Goal: Information Seeking & Learning: Learn about a topic

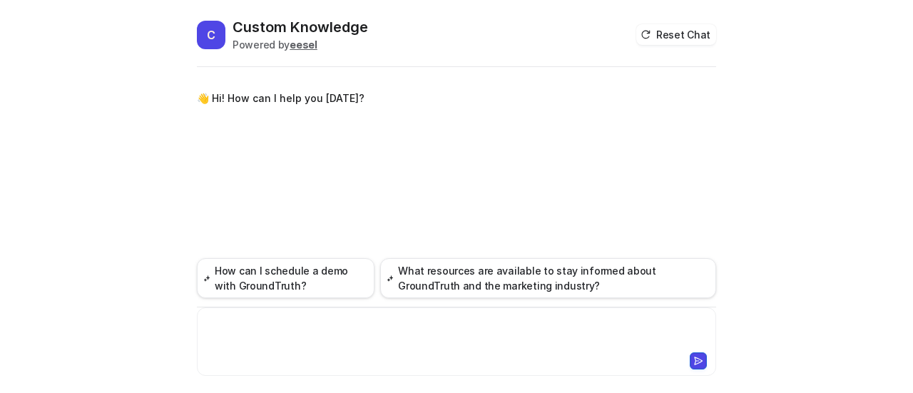
click at [324, 319] on div at bounding box center [456, 333] width 513 height 33
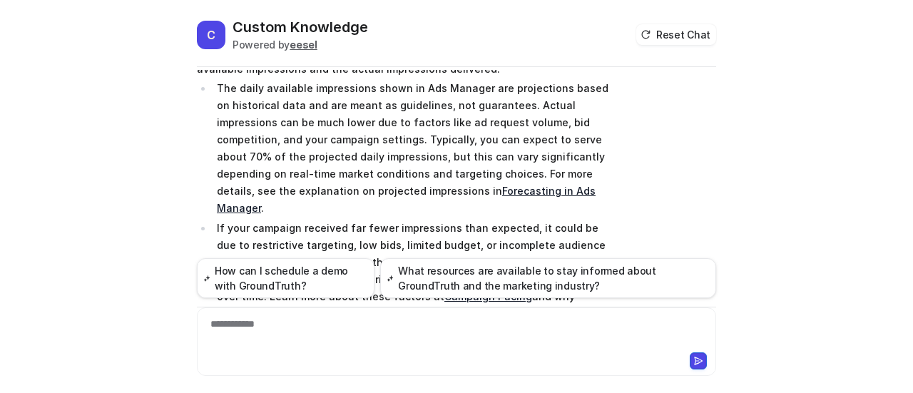
scroll to position [86, 0]
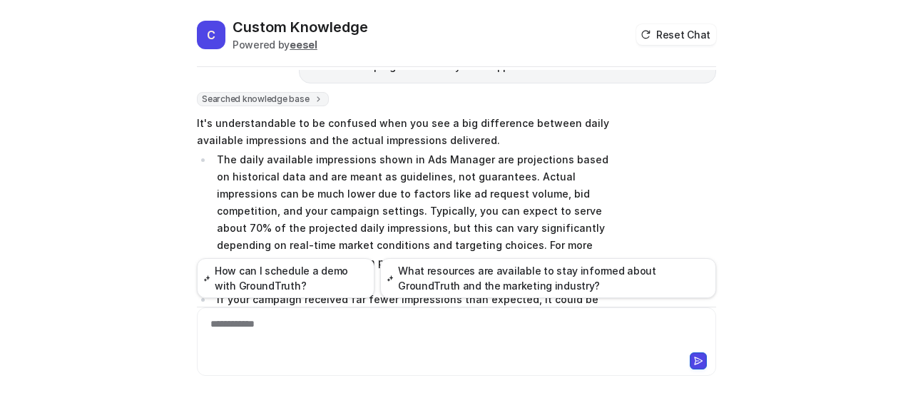
click at [738, 149] on div "**********" at bounding box center [456, 196] width 913 height 393
click at [747, 170] on div "**********" at bounding box center [456, 196] width 913 height 393
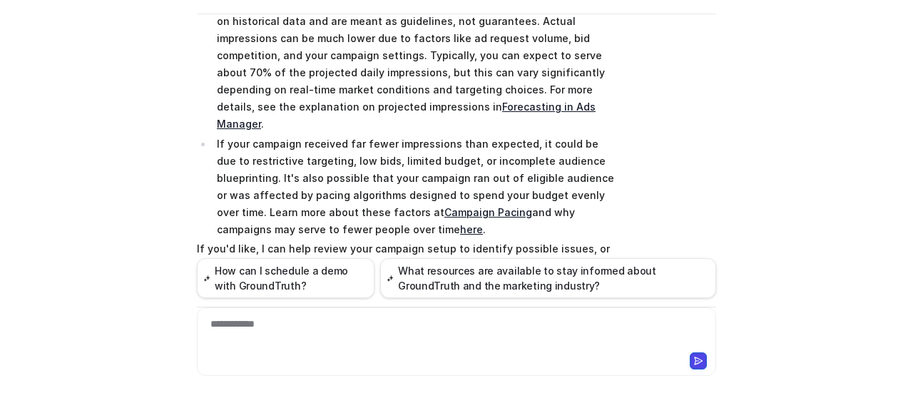
scroll to position [158, 0]
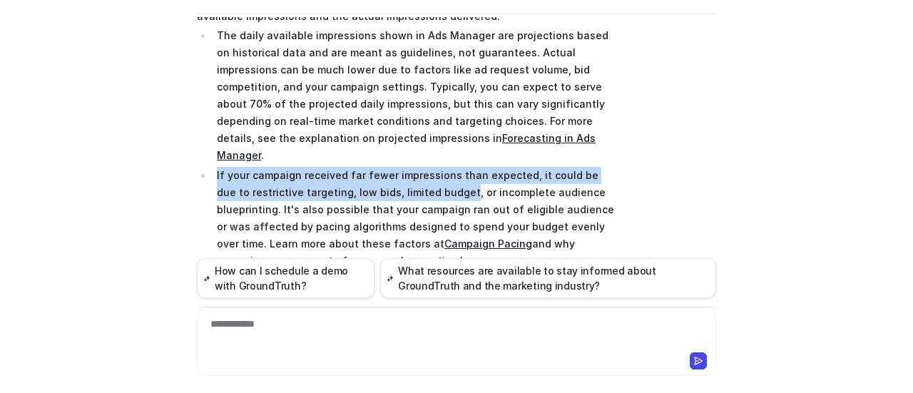
drag, startPoint x: 210, startPoint y: 155, endPoint x: 423, endPoint y: 175, distance: 213.4
click at [423, 175] on li "If your campaign received far fewer impressions than expected, it could be due …" at bounding box center [414, 218] width 402 height 103
copy p "If your campaign received far fewer impressions than expected, it could be due …"
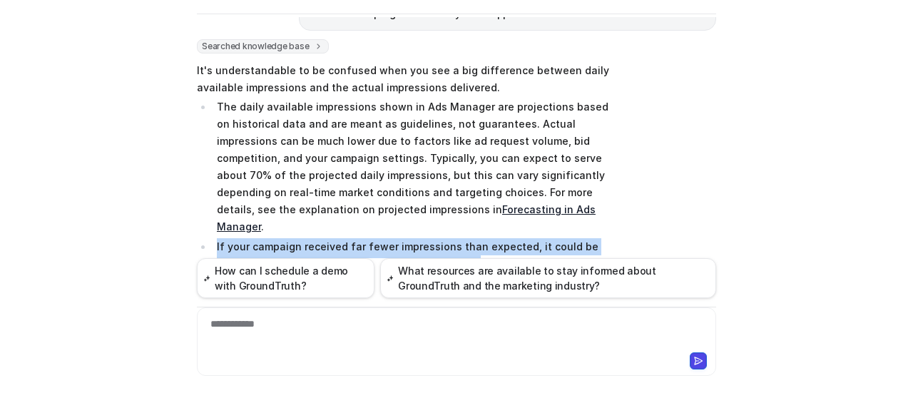
copy p "If your campaign received far fewer impressions than expected, it could be due …"
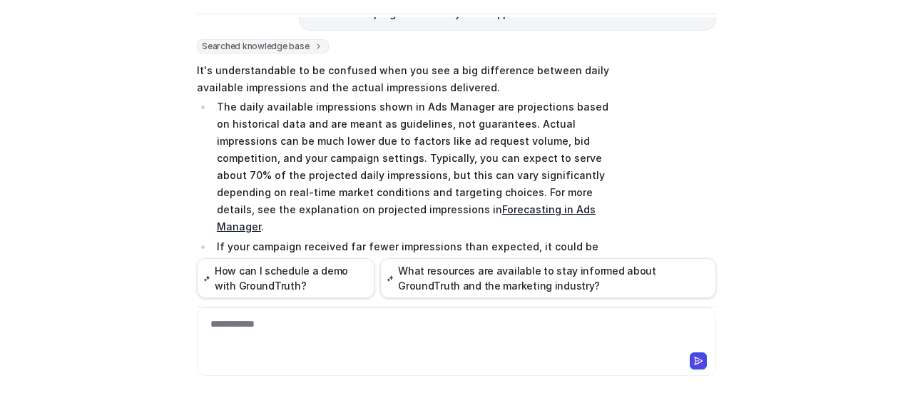
click at [603, 140] on p "The daily available impressions shown in Ads Manager are projections based on h…" at bounding box center [415, 166] width 397 height 137
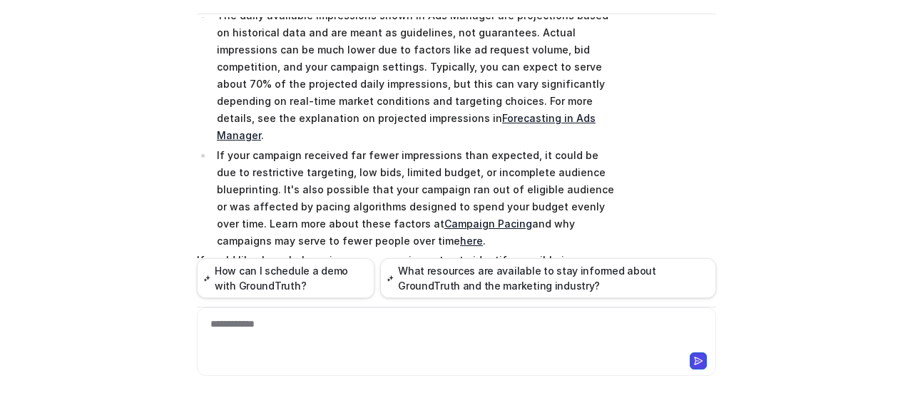
scroll to position [229, 0]
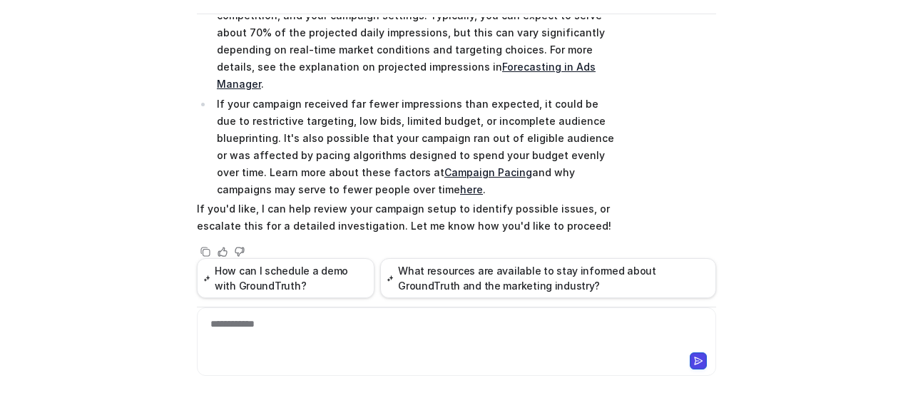
click at [401, 329] on div "**********" at bounding box center [456, 333] width 513 height 33
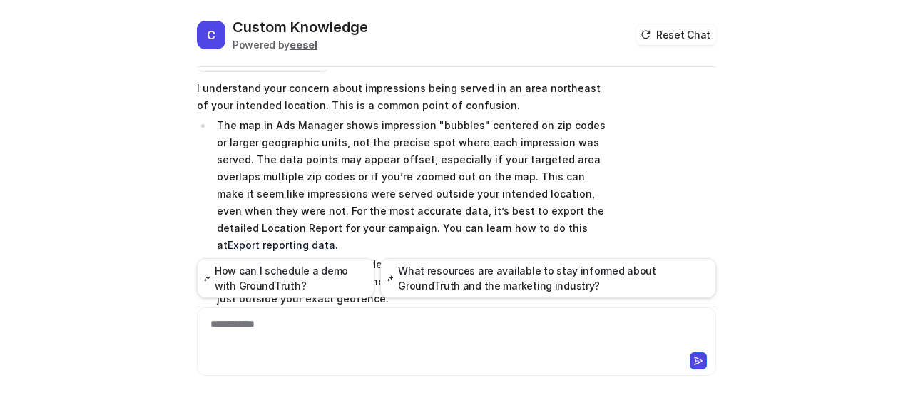
scroll to position [521, 0]
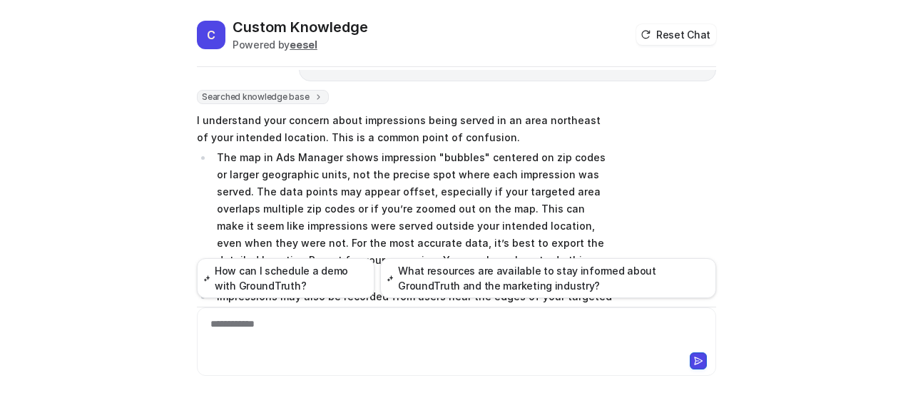
click at [689, 141] on div "Searched knowledge base search_queries : [ "impressions served outside intended…" at bounding box center [456, 246] width 519 height 312
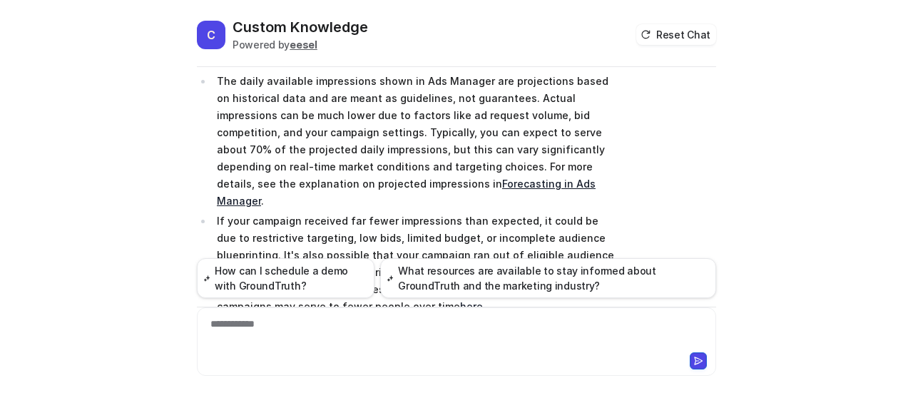
scroll to position [93, 0]
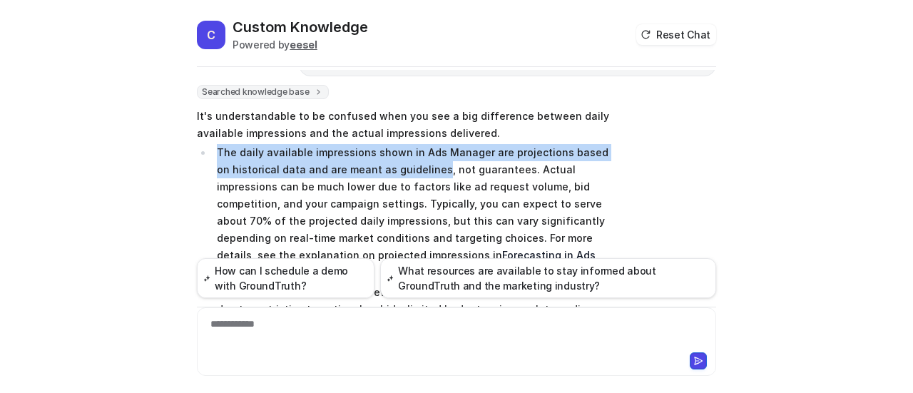
drag, startPoint x: 211, startPoint y: 148, endPoint x: 412, endPoint y: 166, distance: 202.0
click at [412, 166] on p "The daily available impressions shown in Ads Manager are projections based on h…" at bounding box center [415, 212] width 397 height 137
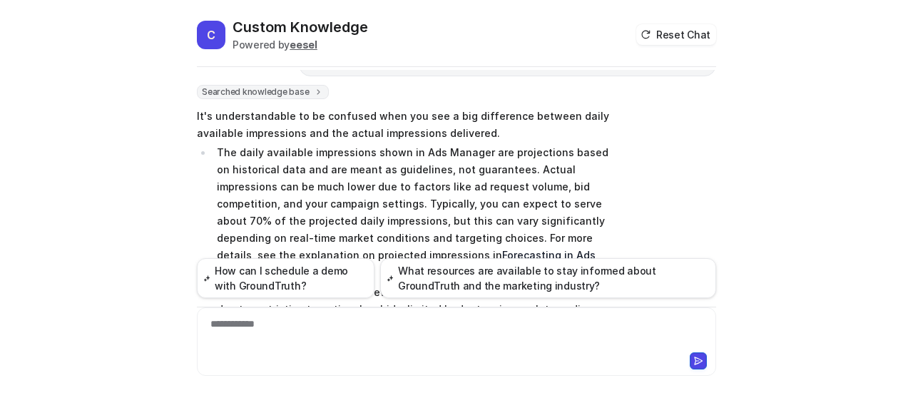
click at [452, 168] on p "The daily available impressions shown in Ads Manager are projections based on h…" at bounding box center [415, 212] width 397 height 137
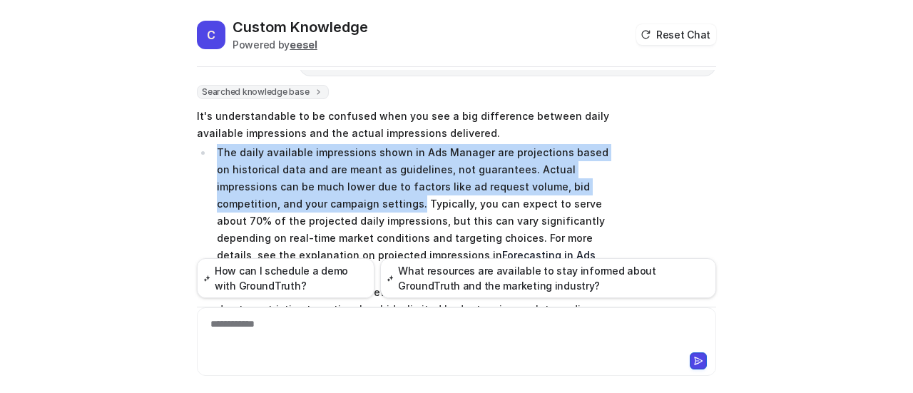
drag, startPoint x: 212, startPoint y: 149, endPoint x: 302, endPoint y: 200, distance: 103.8
click at [302, 200] on p "The daily available impressions shown in Ads Manager are projections based on h…" at bounding box center [415, 212] width 397 height 137
copy p "The daily available impressions shown in Ads Manager are projections based on h…"
